Goal: Task Accomplishment & Management: Complete application form

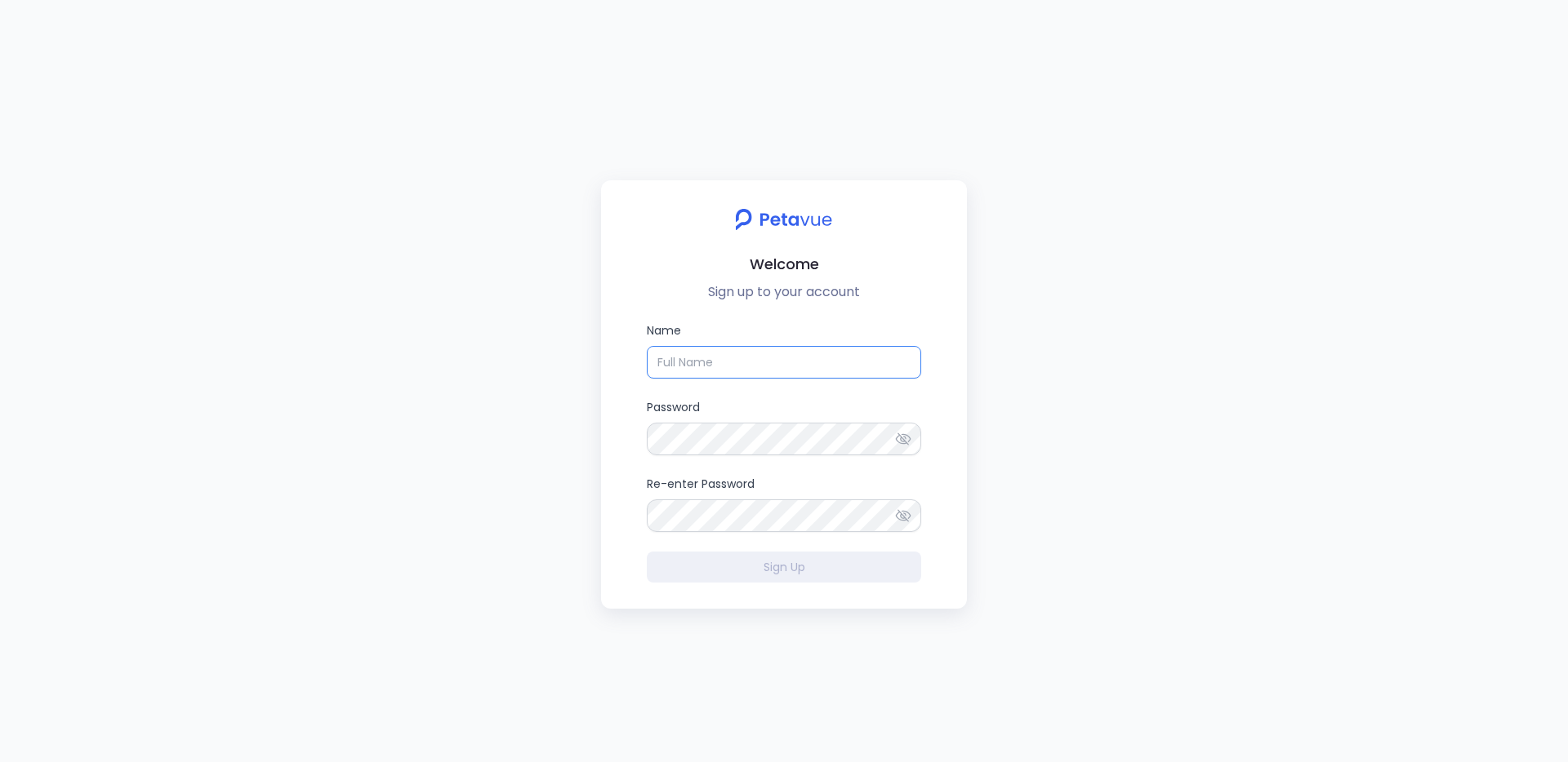
click at [755, 359] on input "Name" at bounding box center [784, 362] width 275 height 33
type input "[PERSON_NAME]"
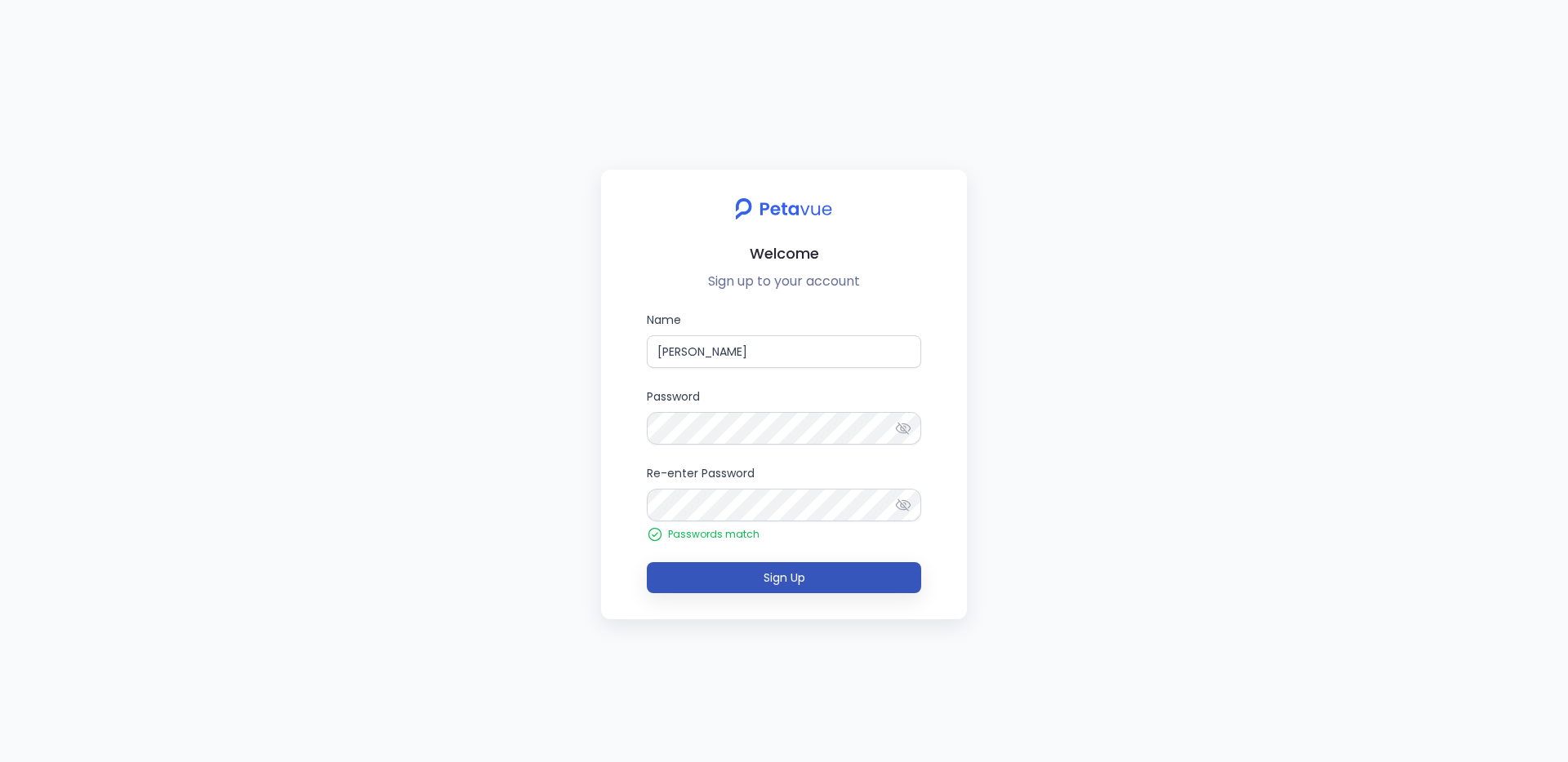
click at [760, 577] on button "Sign Up" at bounding box center [784, 577] width 275 height 31
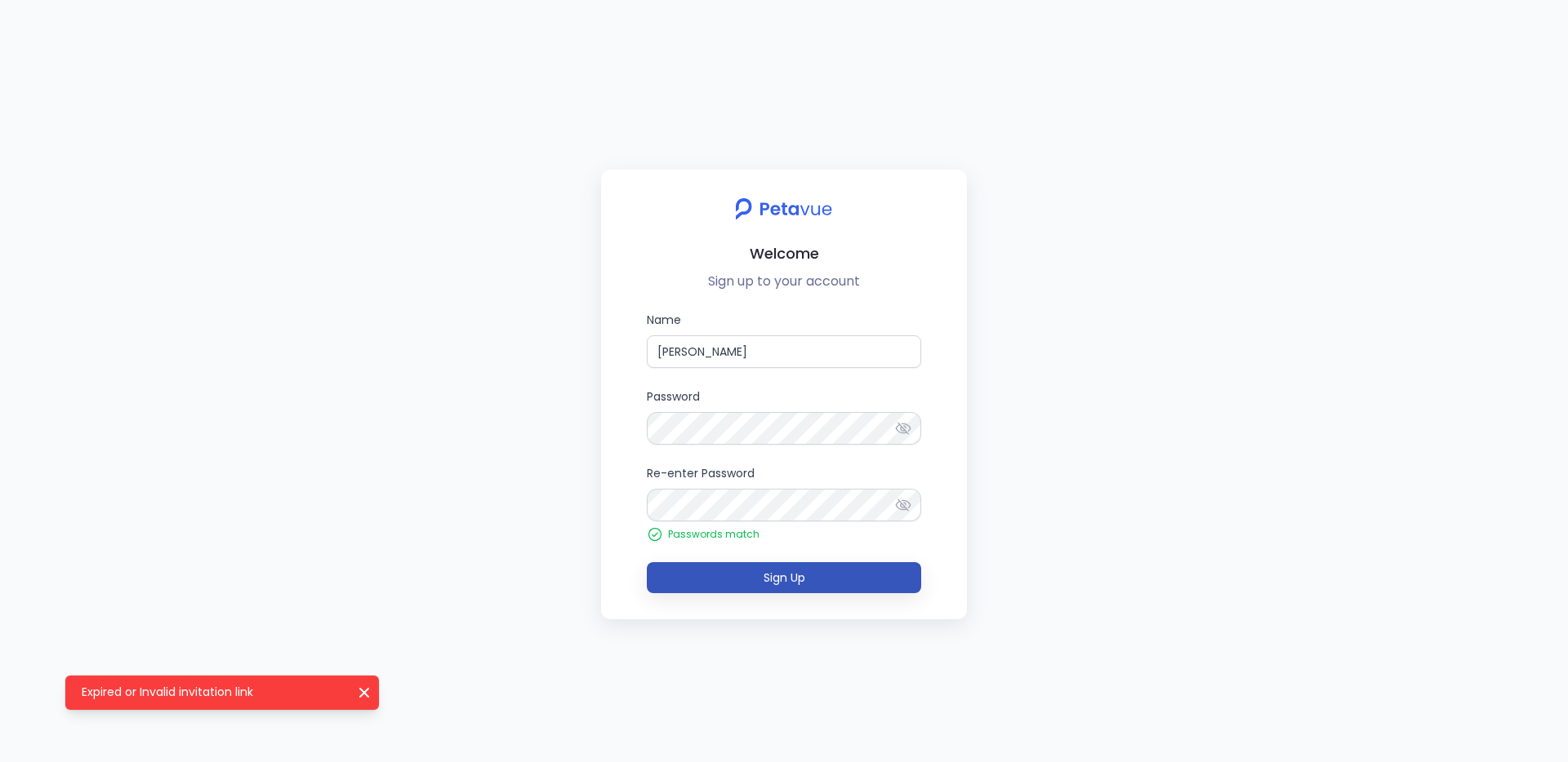
click at [767, 572] on span "Sign Up" at bounding box center [784, 577] width 42 height 16
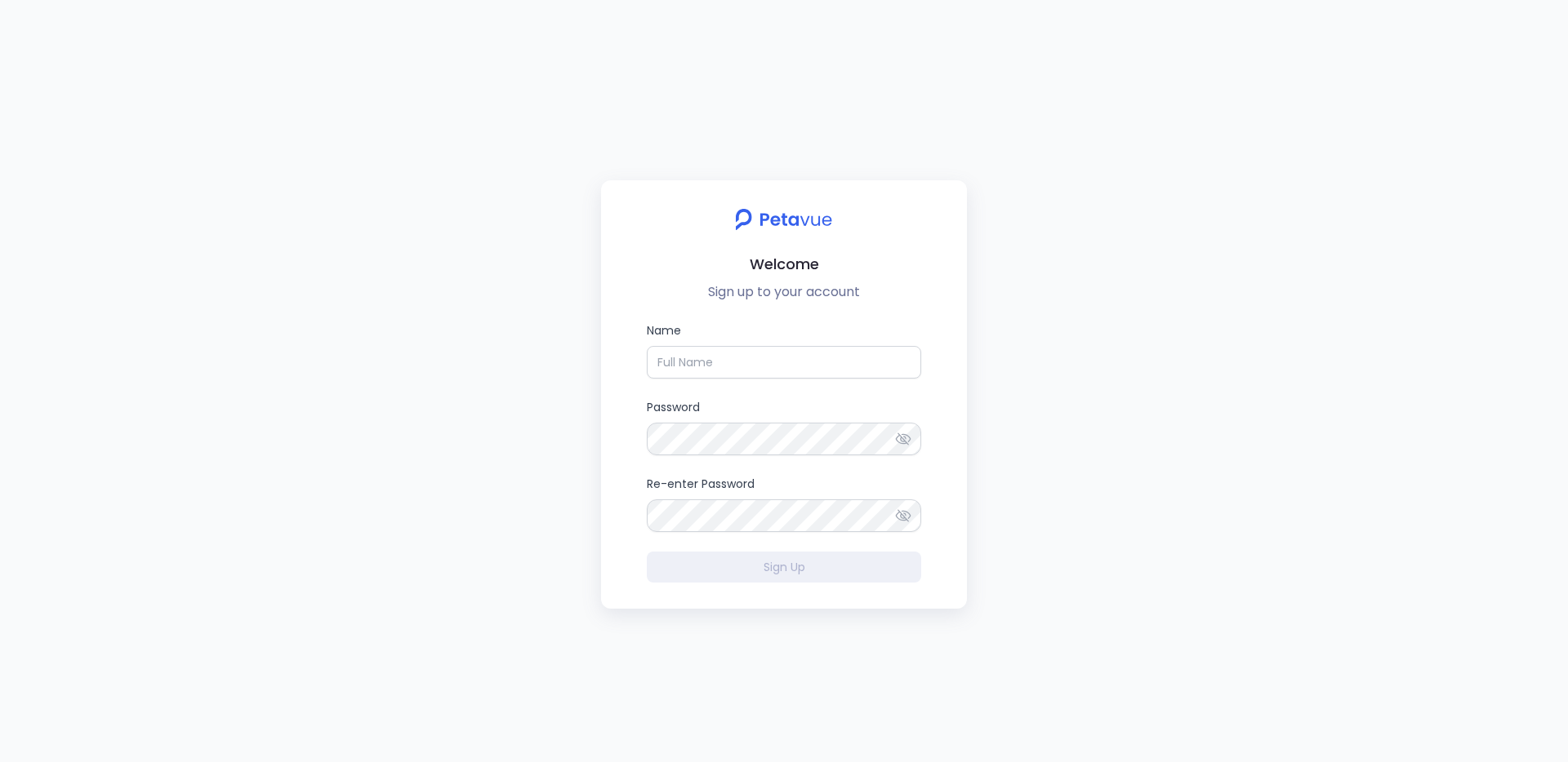
click at [728, 385] on form "Name Password Re-enter Password Sign Up" at bounding box center [784, 452] width 275 height 261
click at [727, 362] on input "Name" at bounding box center [784, 362] width 275 height 33
type input "[PERSON_NAME]"
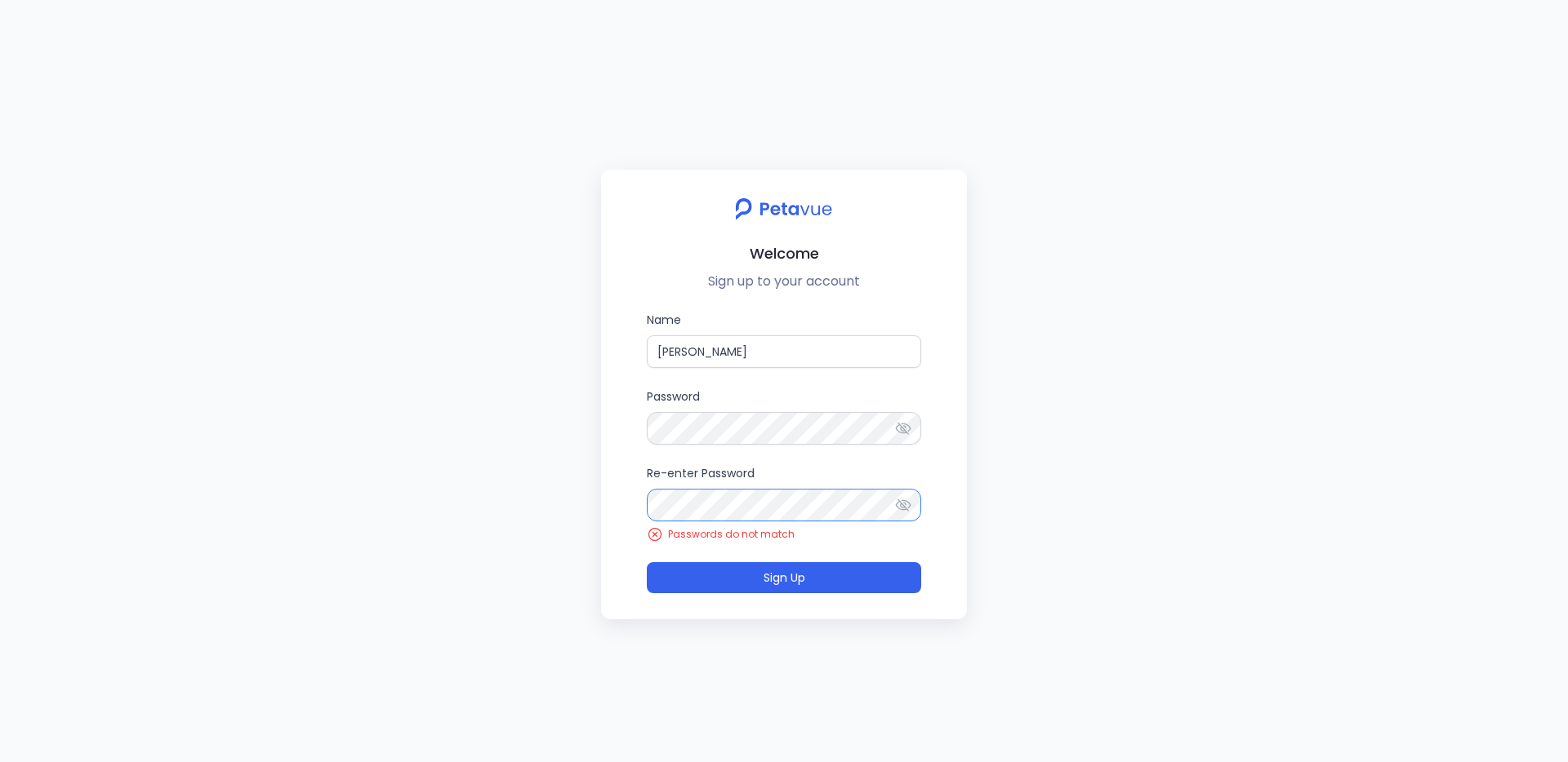
click at [647, 562] on button "Sign Up" at bounding box center [784, 577] width 275 height 31
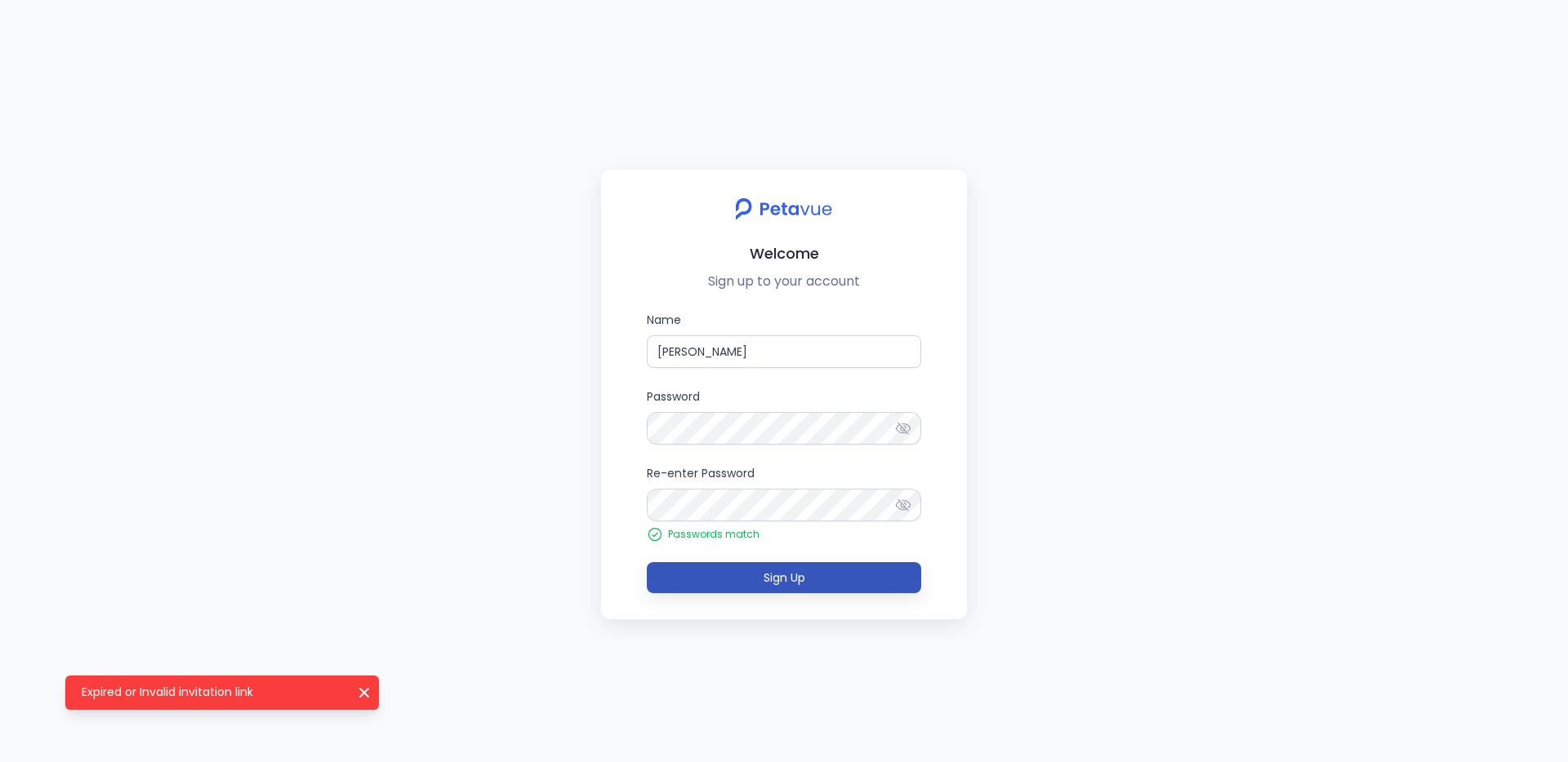
click at [795, 577] on span "Sign Up" at bounding box center [784, 577] width 42 height 16
